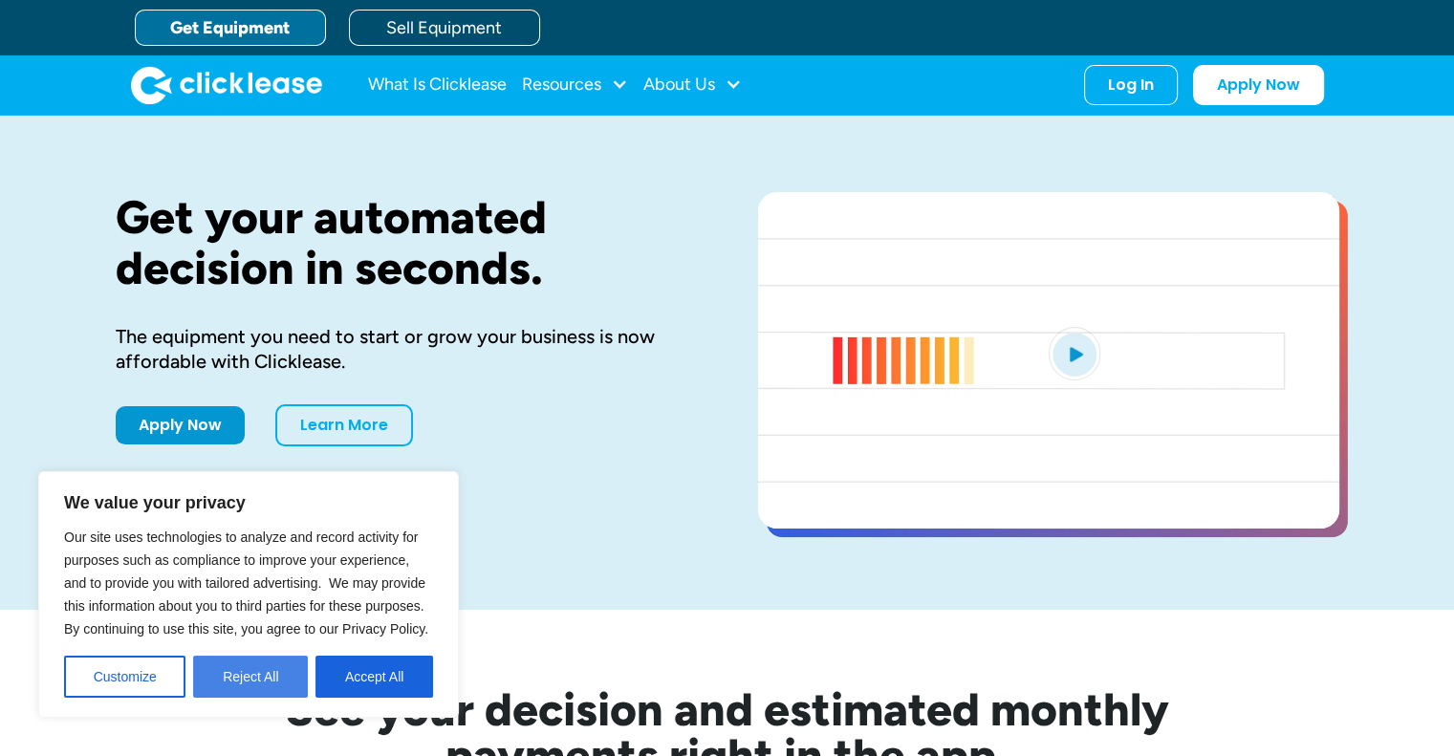
click at [264, 671] on button "Reject All" at bounding box center [250, 677] width 115 height 42
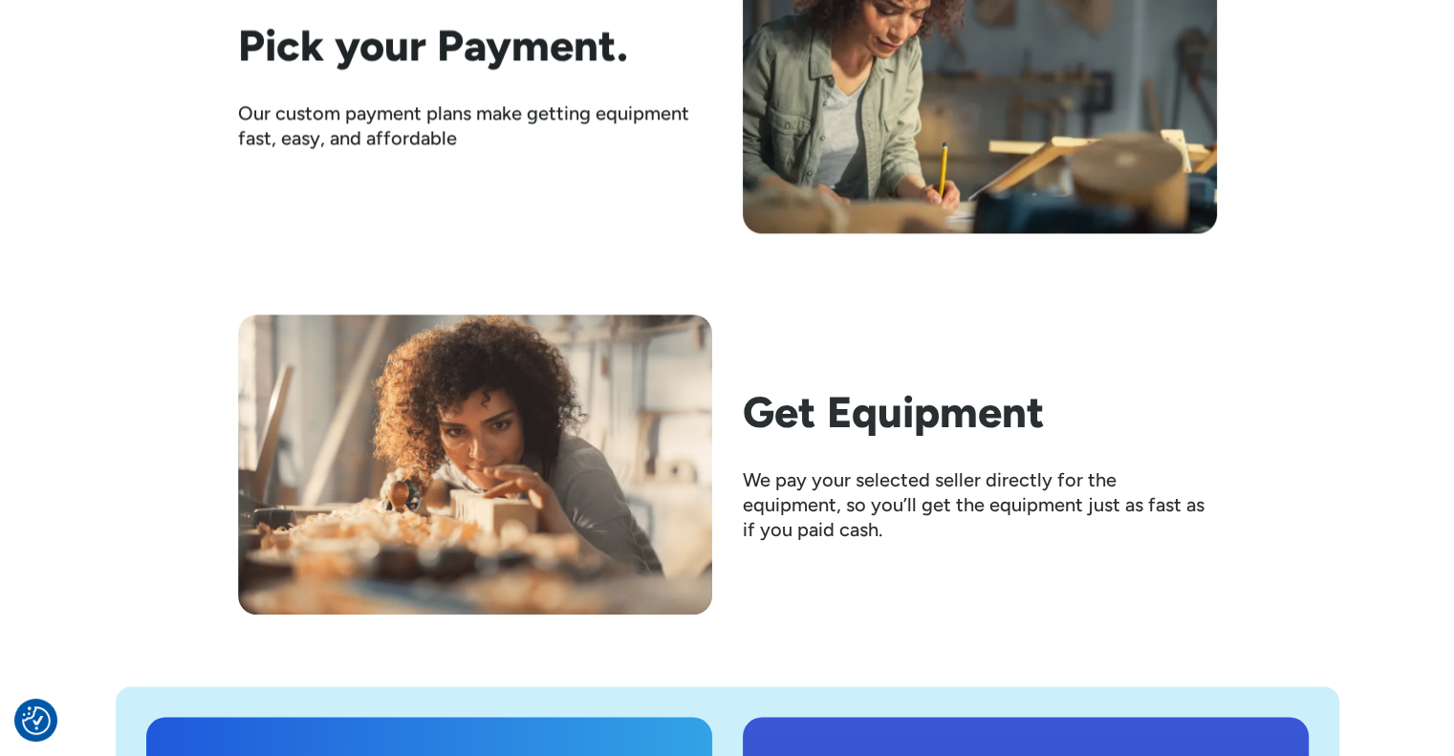
scroll to position [3622, 0]
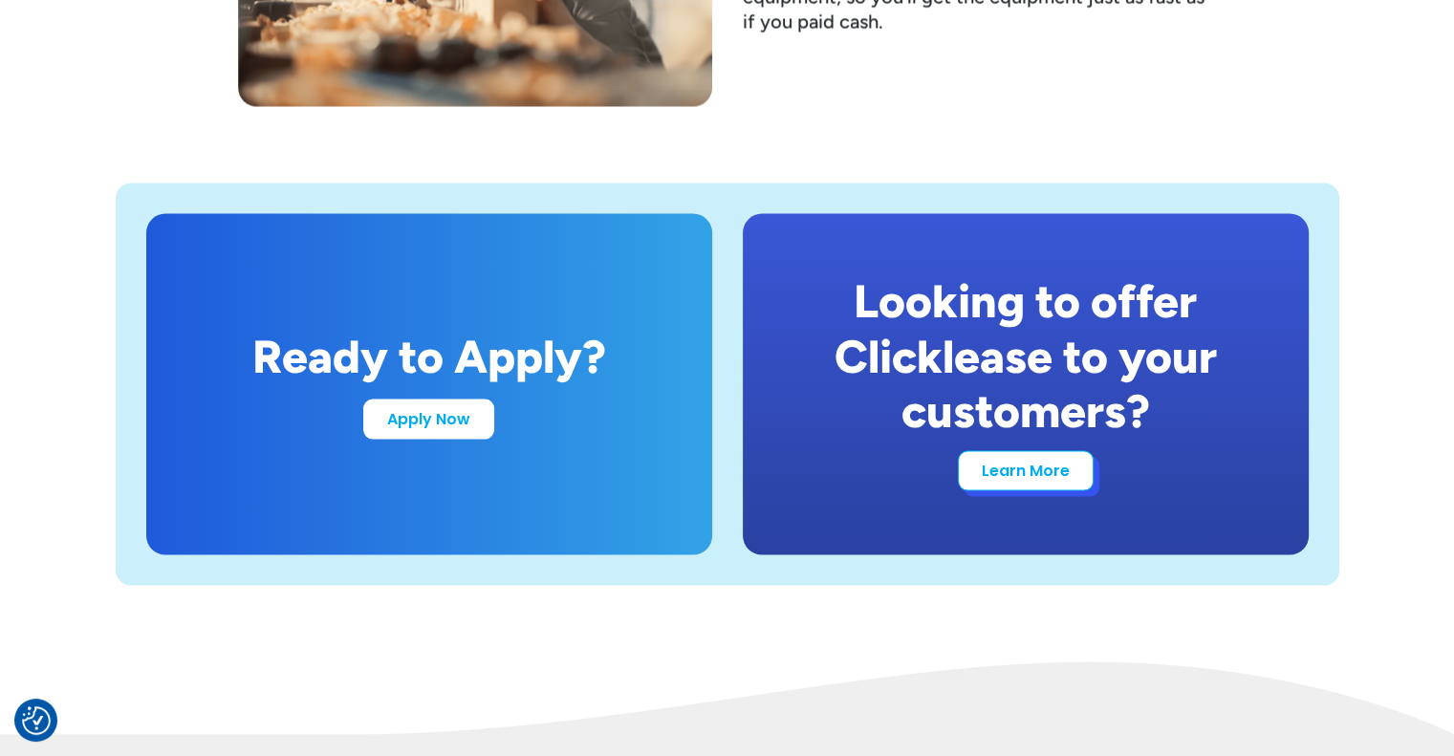
click at [1006, 471] on link "Learn More" at bounding box center [1026, 470] width 136 height 40
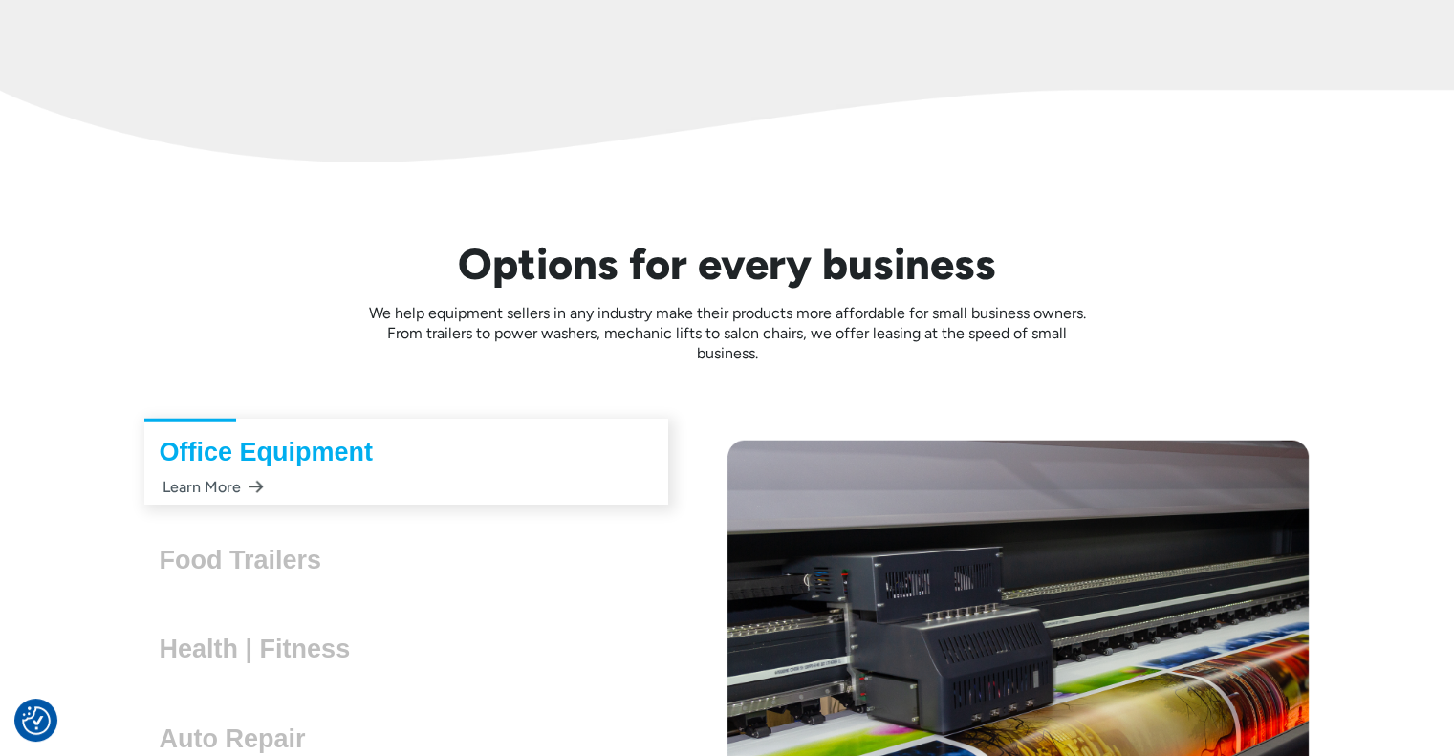
scroll to position [4952, 0]
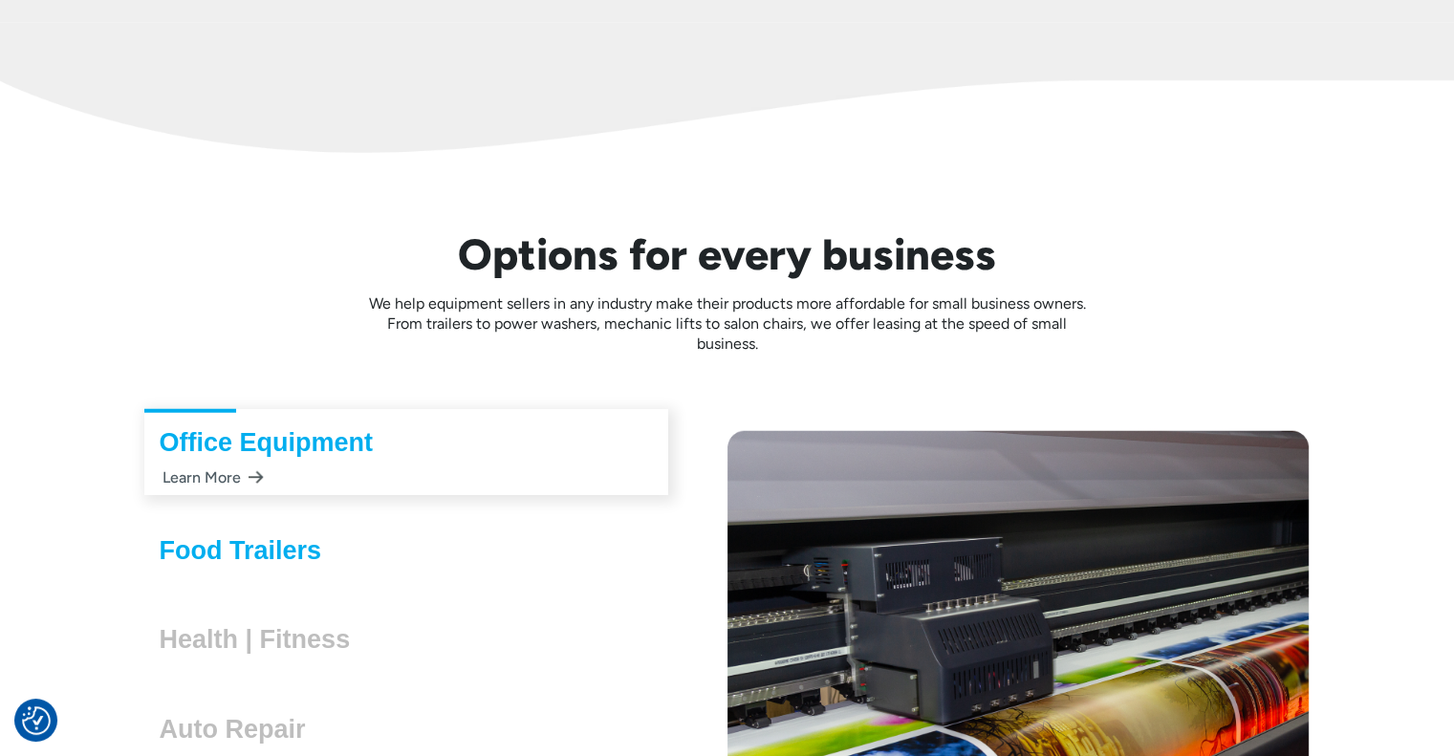
click at [333, 541] on h3 "Food Trailers" at bounding box center [249, 550] width 178 height 29
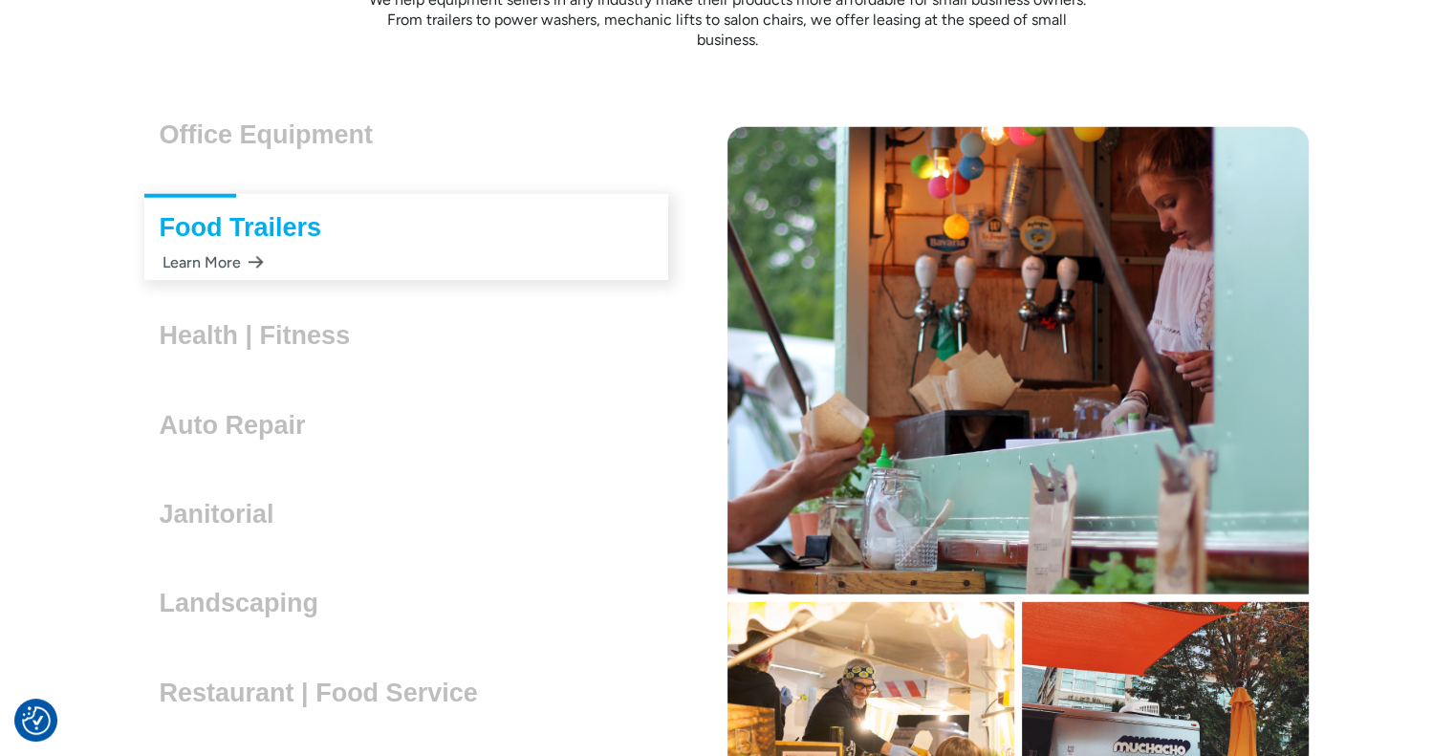
scroll to position [5383, 0]
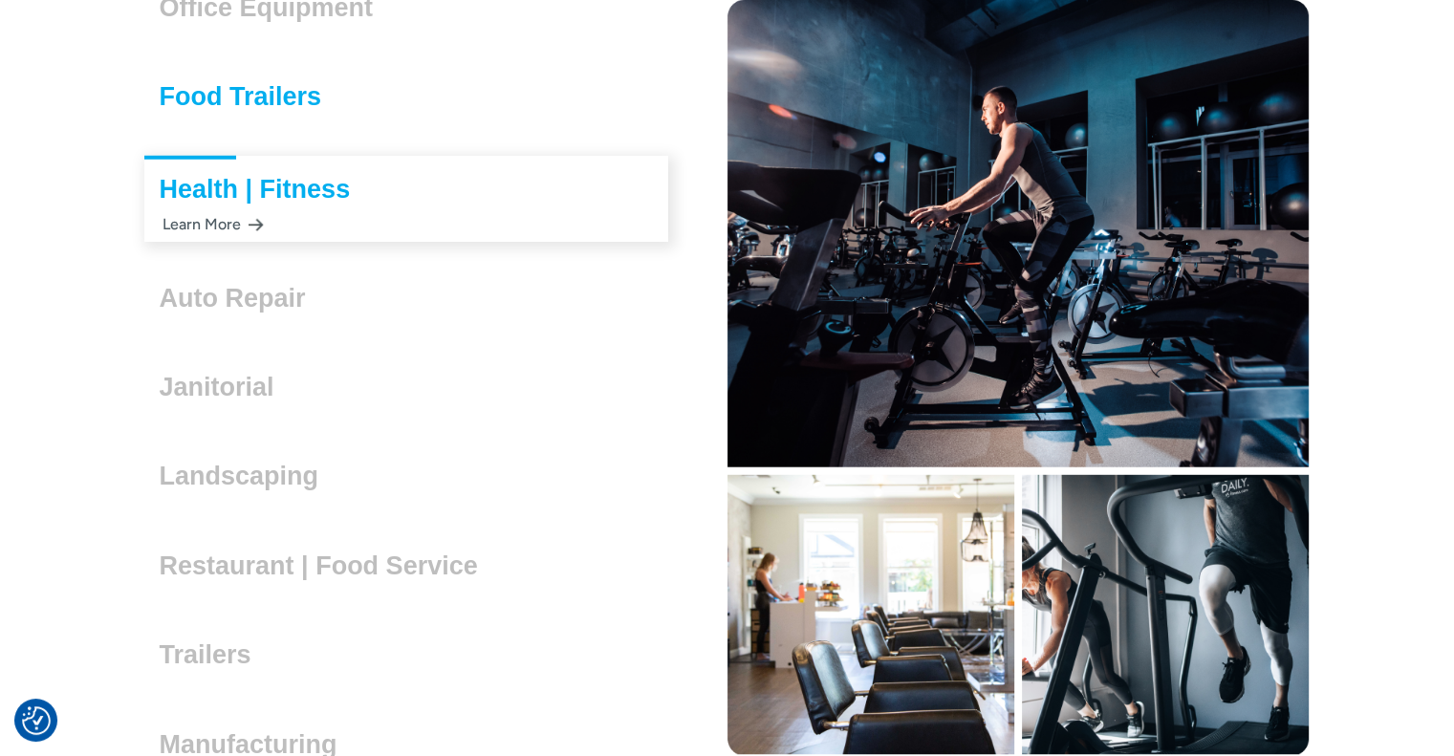
click at [291, 87] on h3 "Food Trailers" at bounding box center [249, 96] width 178 height 29
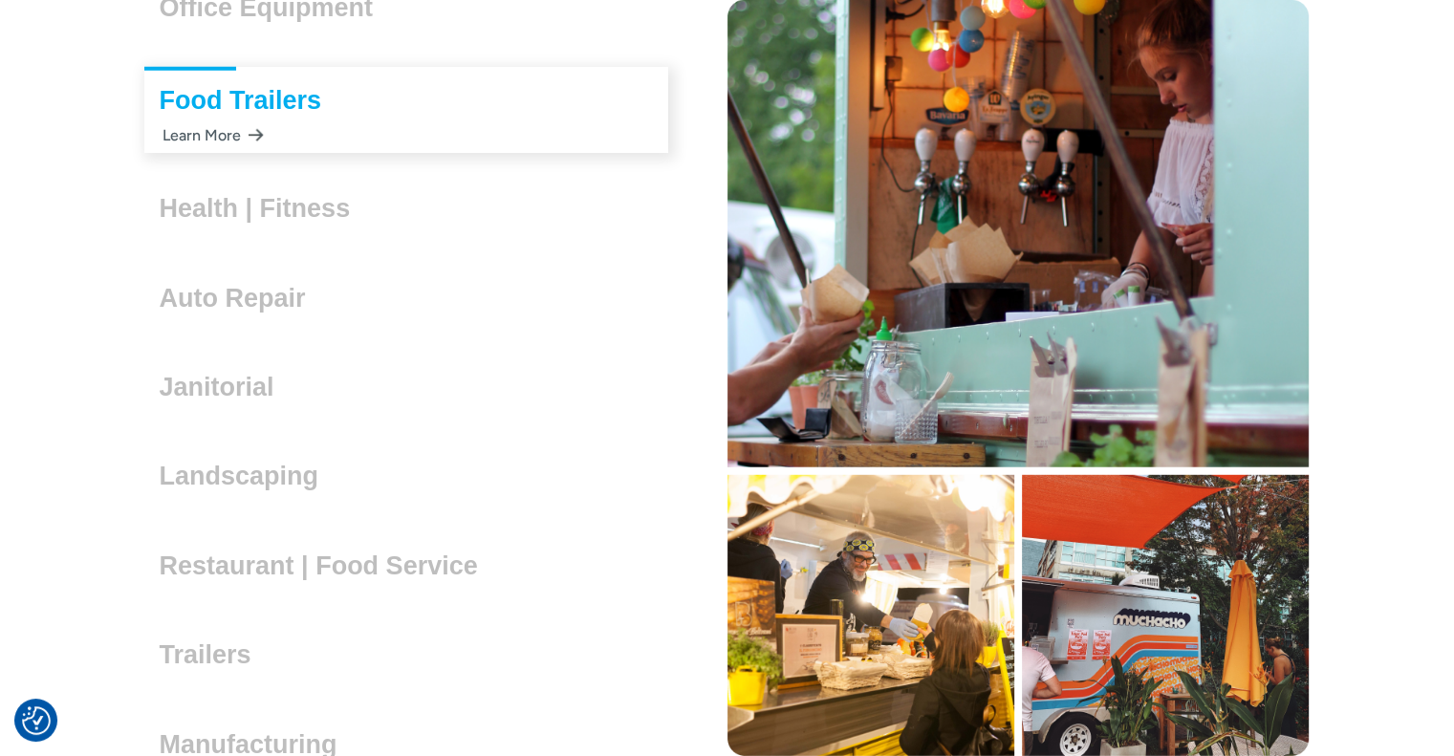
click at [218, 130] on div "Learn More" at bounding box center [212, 135] width 104 height 37
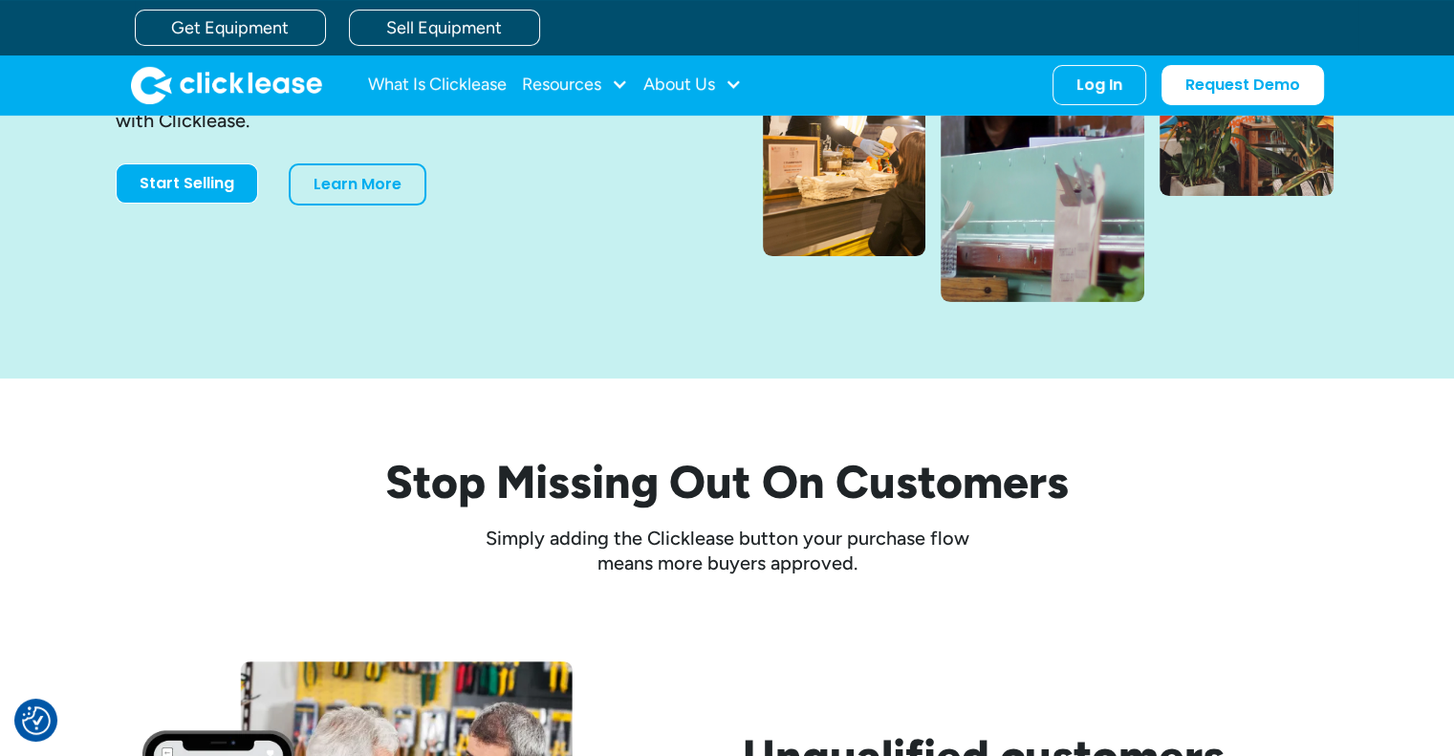
scroll to position [337, 0]
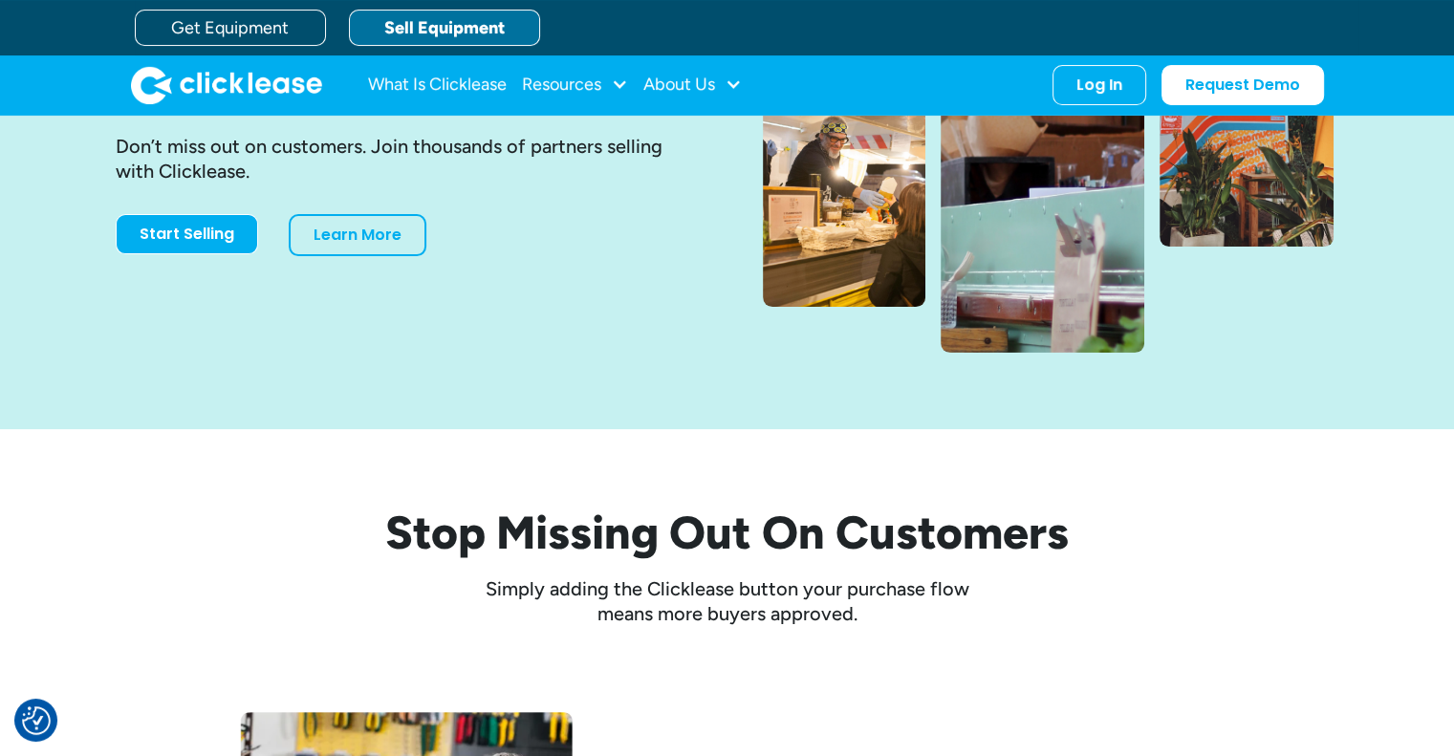
click at [448, 23] on link "Sell Equipment" at bounding box center [444, 28] width 191 height 36
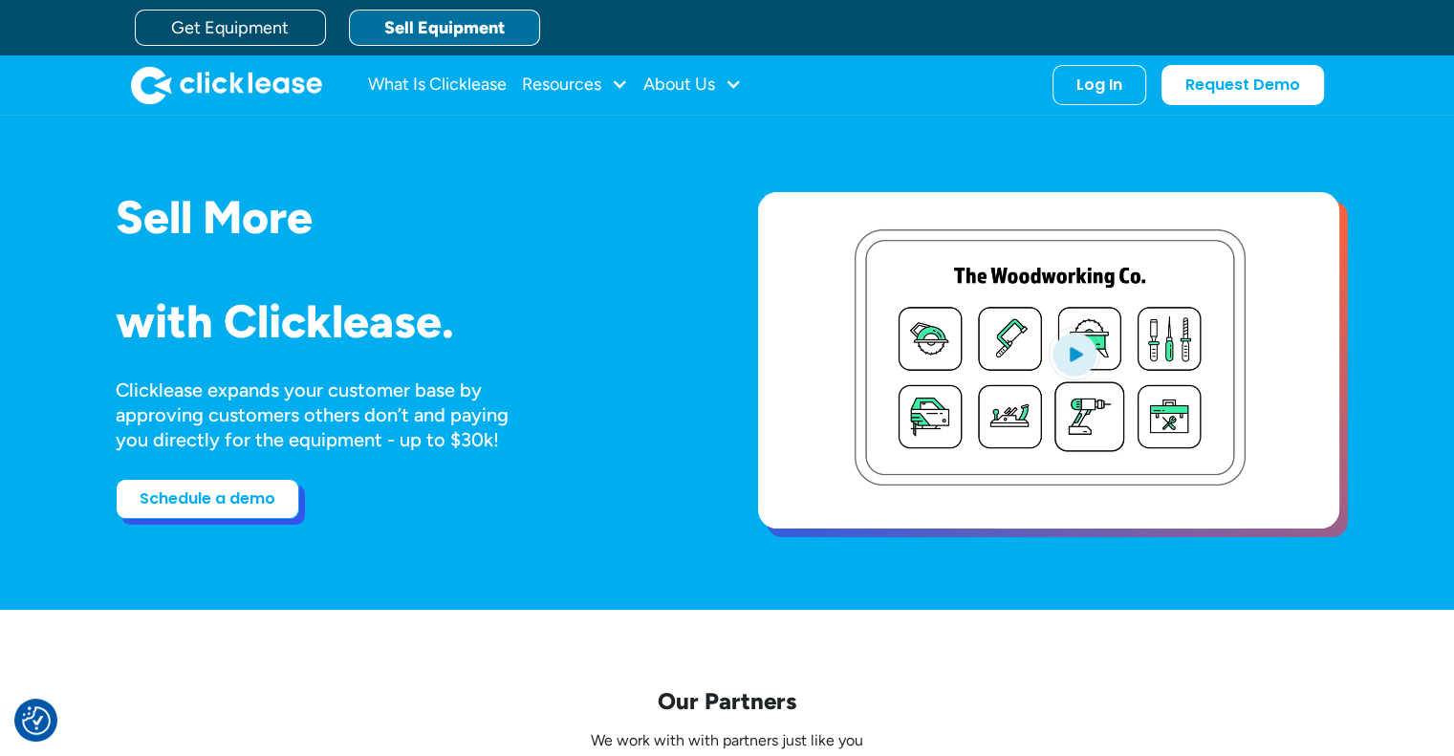
click at [220, 510] on link "Schedule a demo" at bounding box center [208, 499] width 184 height 40
